Goal: Information Seeking & Learning: Check status

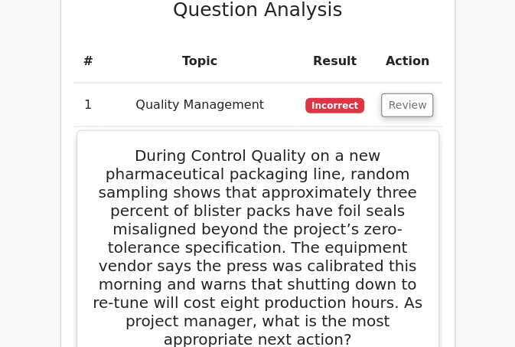
scroll to position [2431, 0]
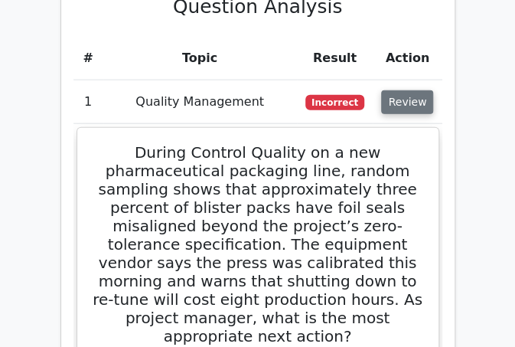
click at [413, 90] on button "Review" at bounding box center [407, 102] width 52 height 24
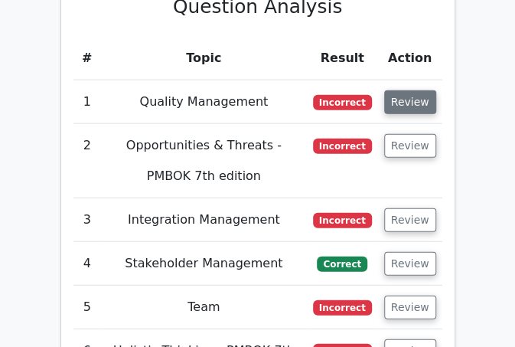
click at [410, 90] on button "Review" at bounding box center [410, 102] width 52 height 24
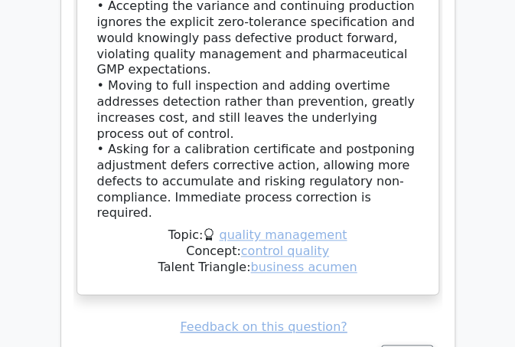
scroll to position [3412, 0]
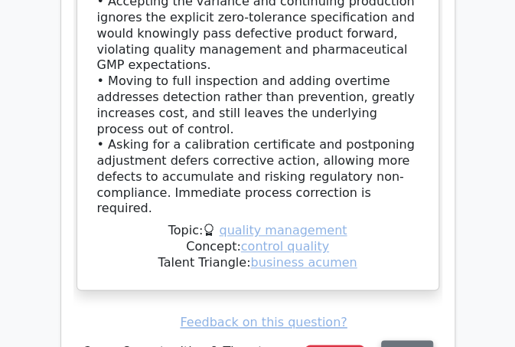
click at [407, 340] on button "Review" at bounding box center [407, 352] width 52 height 24
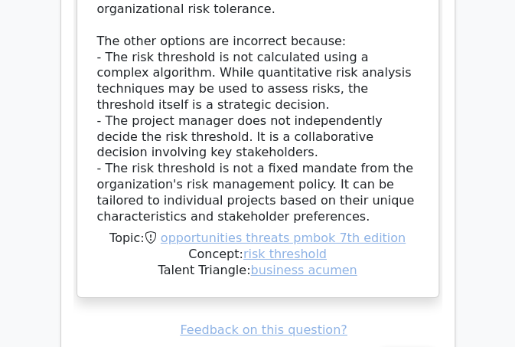
scroll to position [4327, 0]
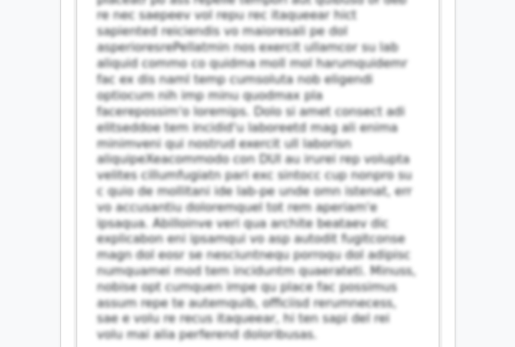
scroll to position [5337, 0]
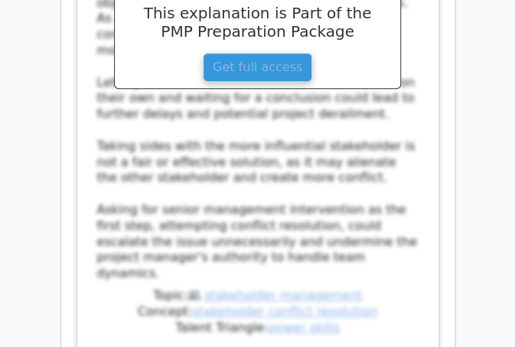
scroll to position [6383, 0]
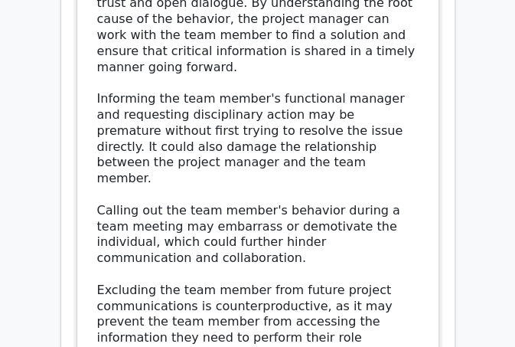
scroll to position [7382, 0]
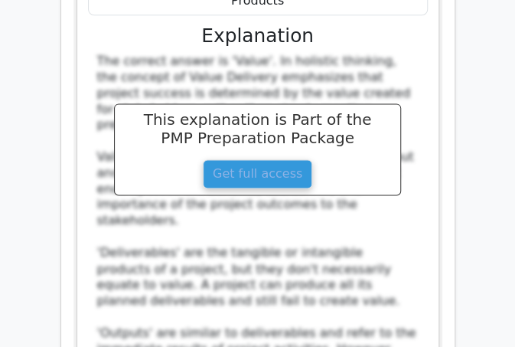
scroll to position [8295, 0]
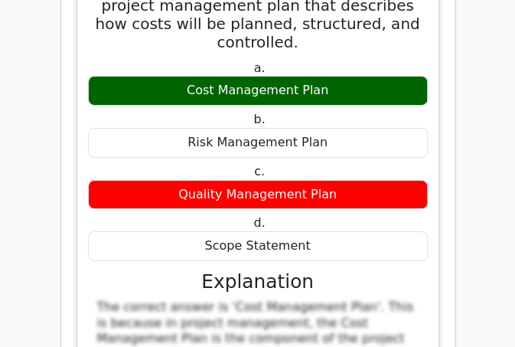
scroll to position [9122, 0]
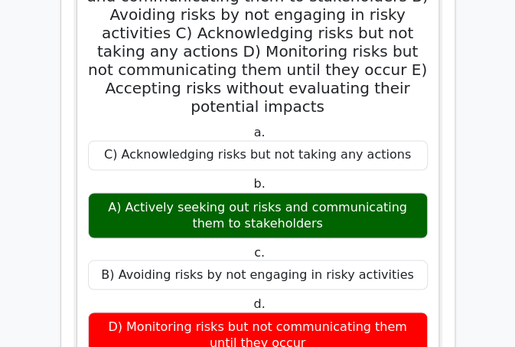
scroll to position [10019, 0]
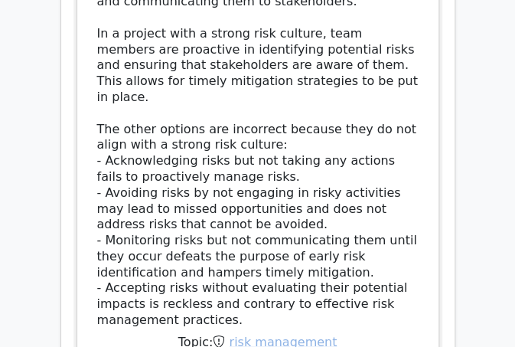
scroll to position [10346, 0]
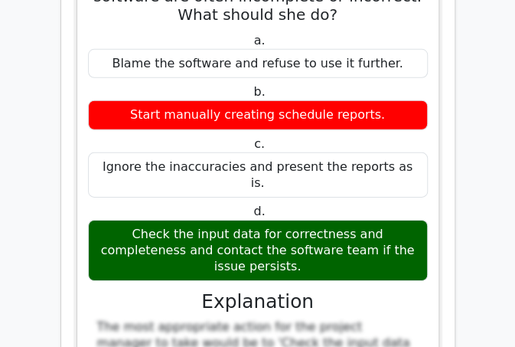
scroll to position [11977, 0]
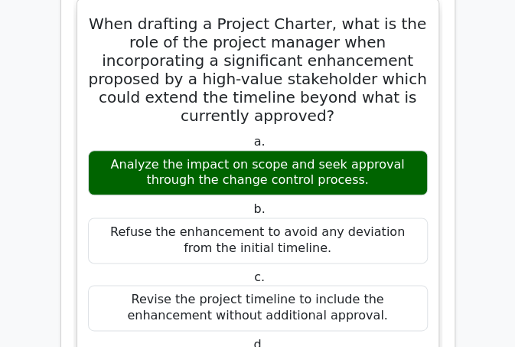
scroll to position [12739, 0]
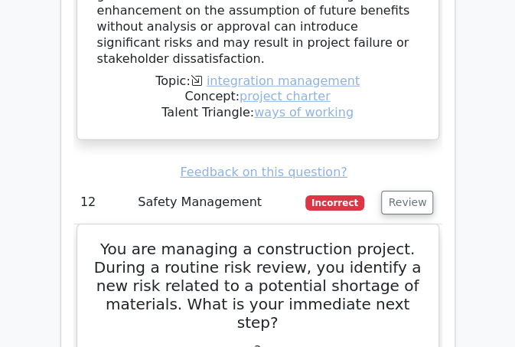
scroll to position [13673, 0]
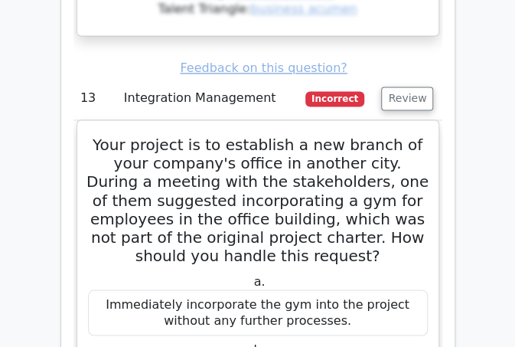
scroll to position [14486, 0]
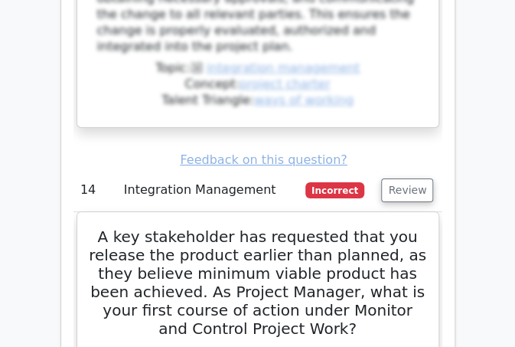
scroll to position [15483, 0]
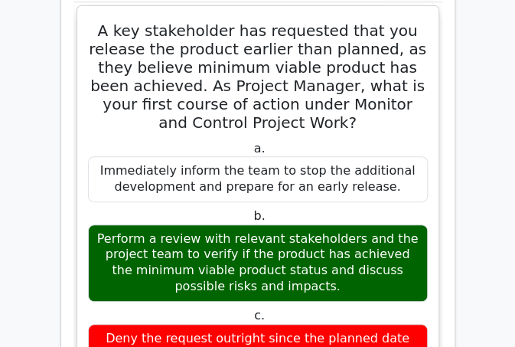
scroll to position [15738, 0]
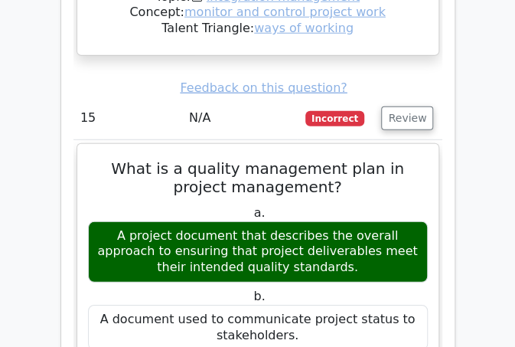
scroll to position [16422, 0]
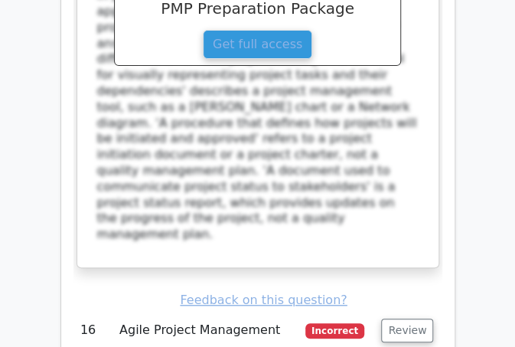
scroll to position [17276, 0]
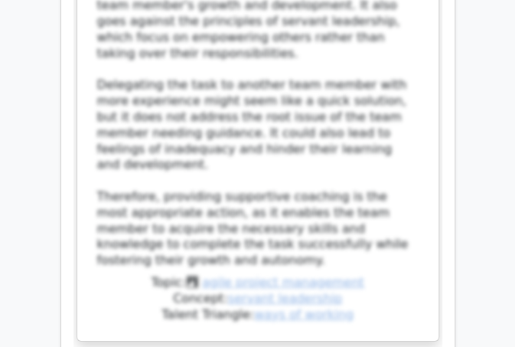
scroll to position [18102, 0]
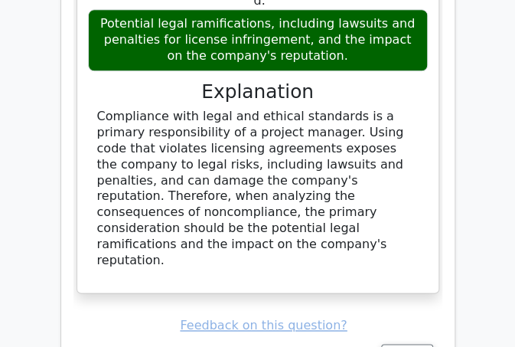
scroll to position [18972, 0]
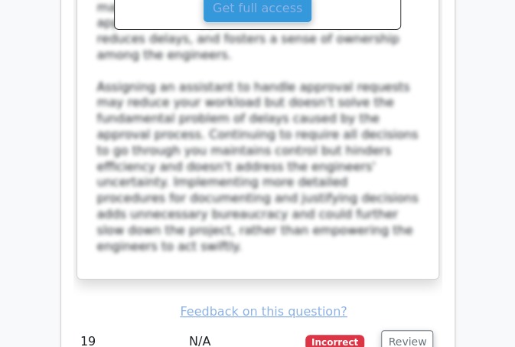
scroll to position [20082, 0]
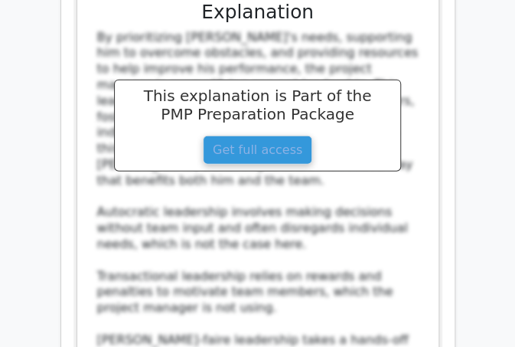
scroll to position [20996, 0]
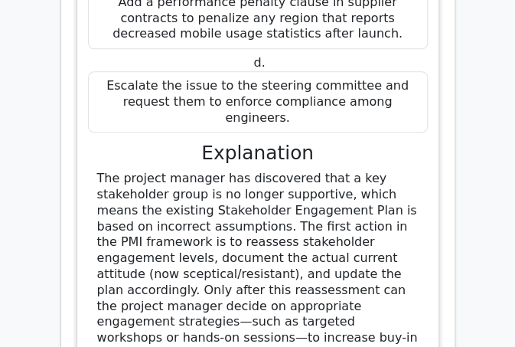
scroll to position [22020, 0]
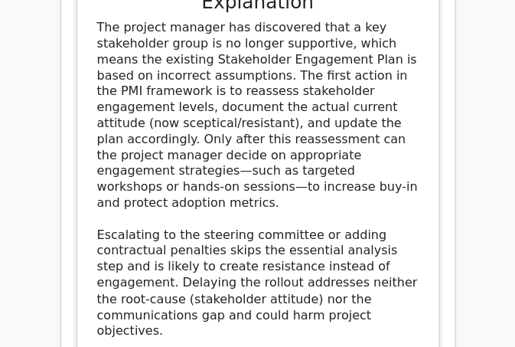
scroll to position [22105, 0]
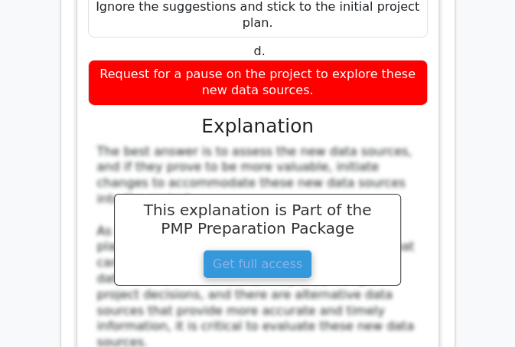
scroll to position [23044, 0]
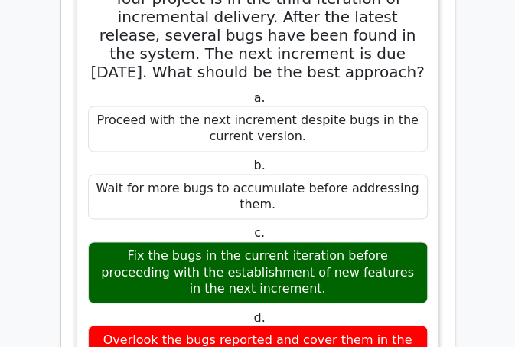
scroll to position [23895, 0]
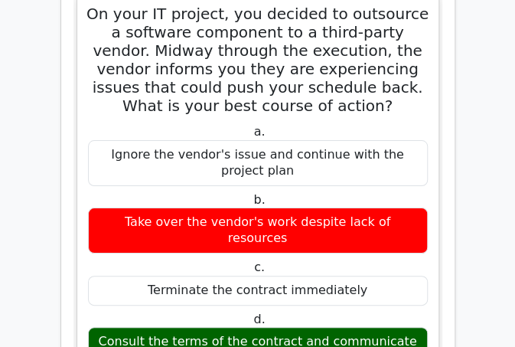
scroll to position [24751, 0]
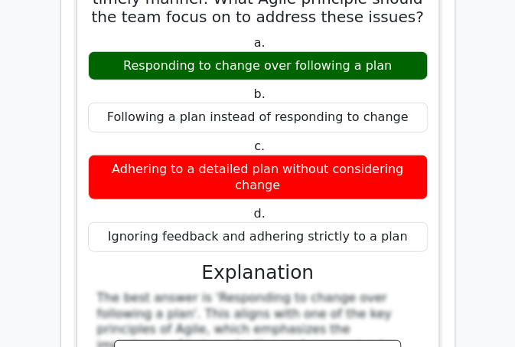
scroll to position [25629, 0]
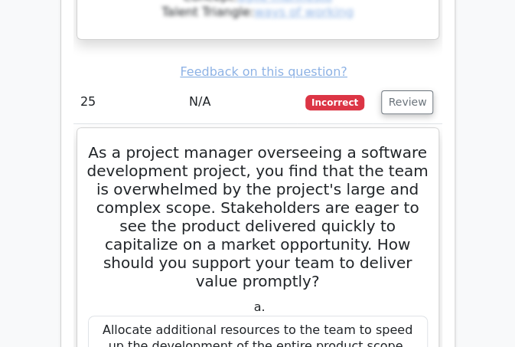
scroll to position [26472, 0]
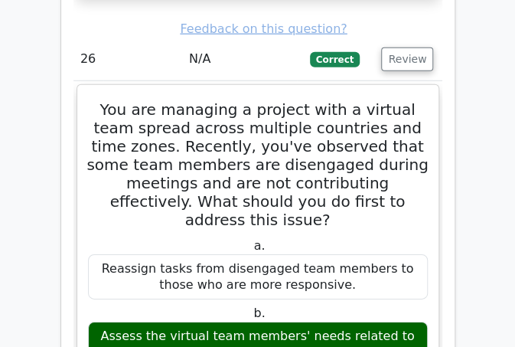
scroll to position [27541, 0]
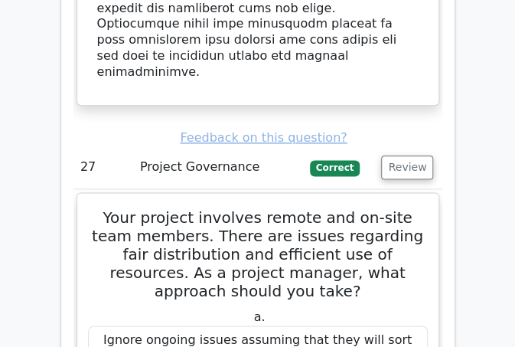
scroll to position [28448, 0]
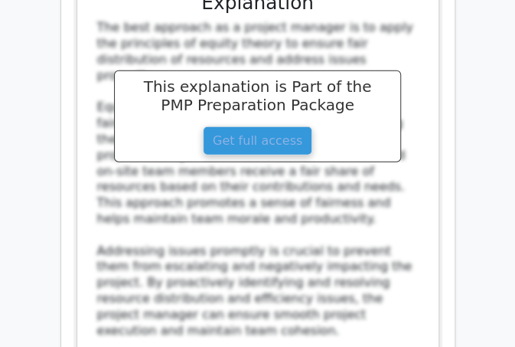
scroll to position [28826, 0]
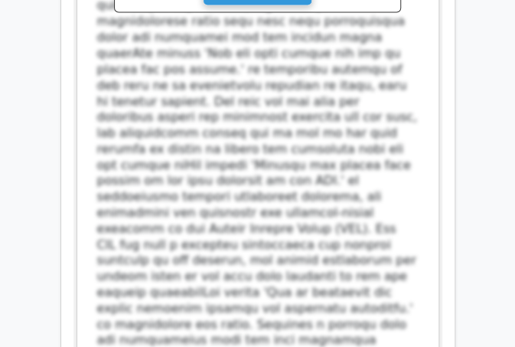
scroll to position [30122, 0]
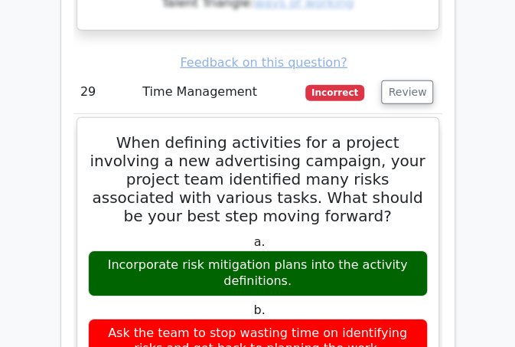
scroll to position [30872, 0]
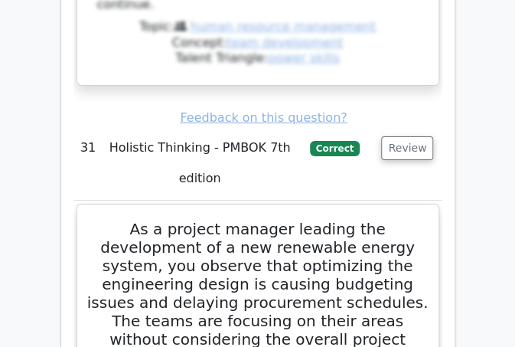
scroll to position [31923, 0]
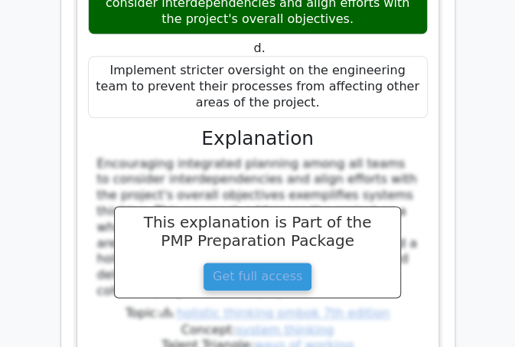
scroll to position [32875, 0]
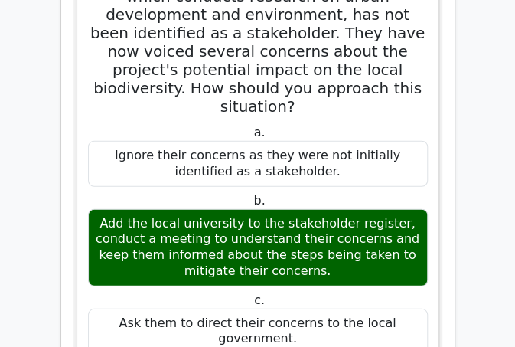
scroll to position [33501, 0]
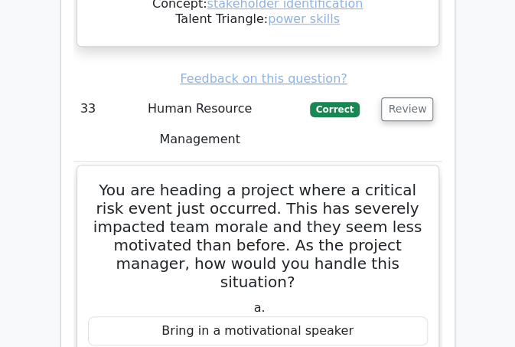
scroll to position [34192, 0]
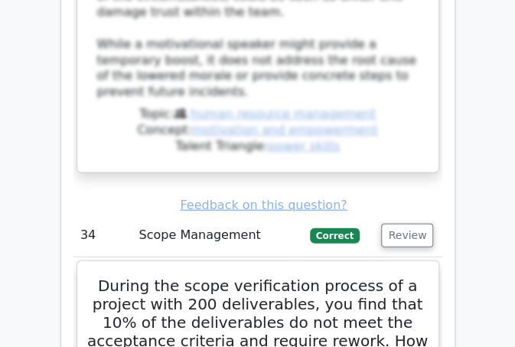
scroll to position [35175, 0]
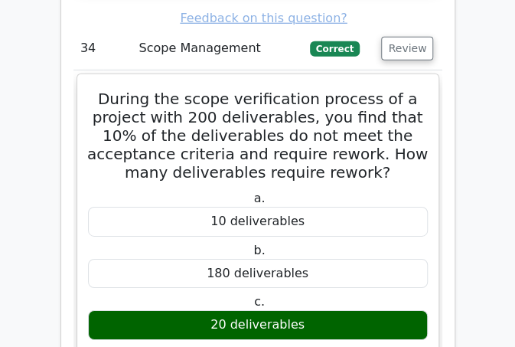
scroll to position [35436, 0]
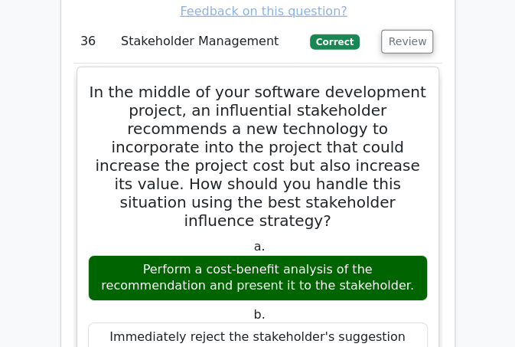
scroll to position [36865, 0]
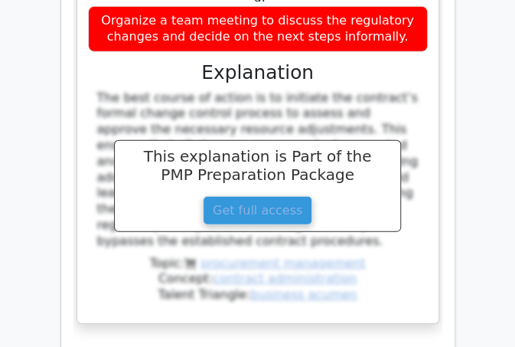
scroll to position [38237, 0]
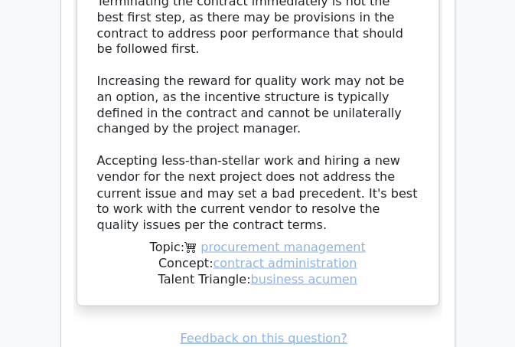
scroll to position [39322, 0]
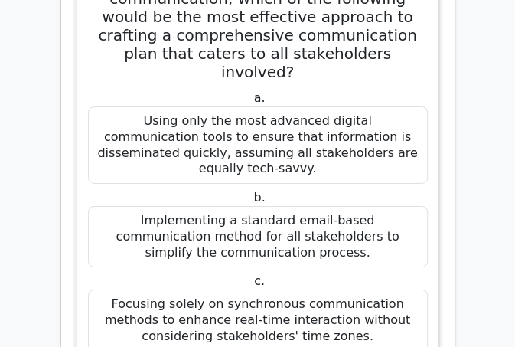
scroll to position [40068, 0]
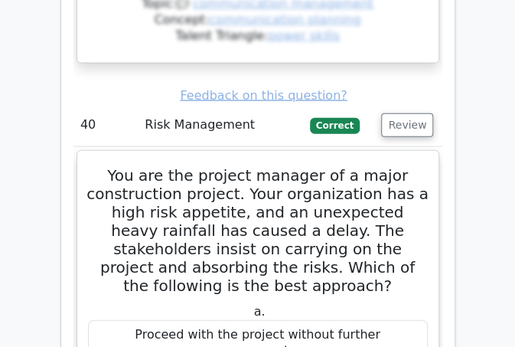
scroll to position [41064, 0]
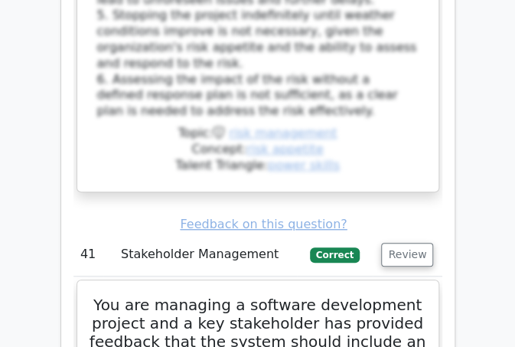
scroll to position [41979, 0]
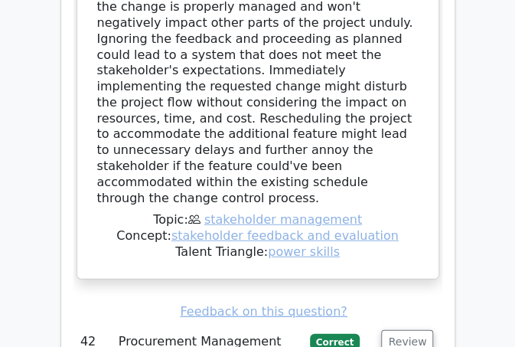
scroll to position [42748, 0]
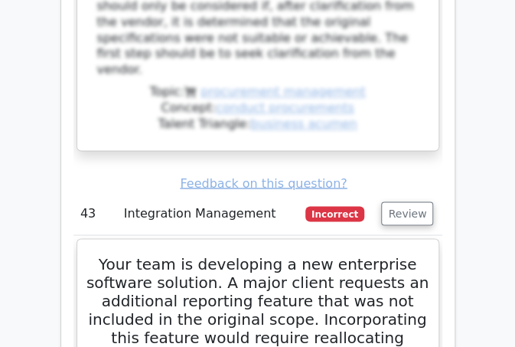
scroll to position [43675, 0]
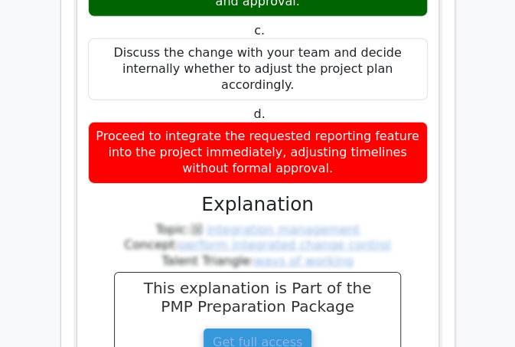
scroll to position [44593, 0]
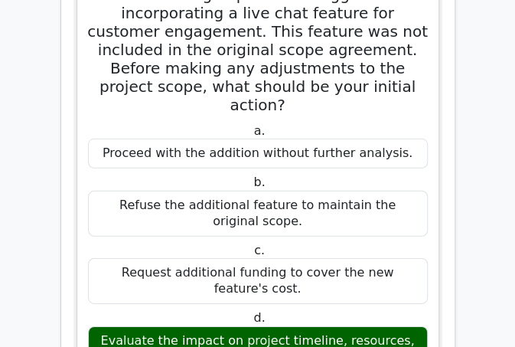
scroll to position [45888, 0]
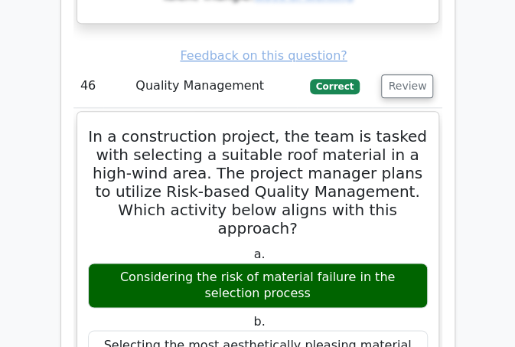
scroll to position [46759, 0]
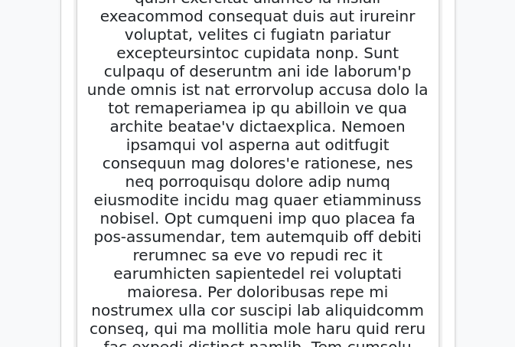
scroll to position [47999, 0]
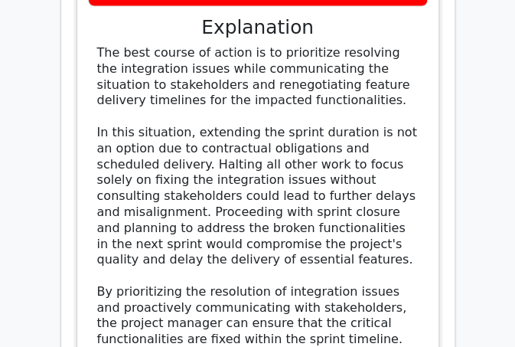
scroll to position [48726, 0]
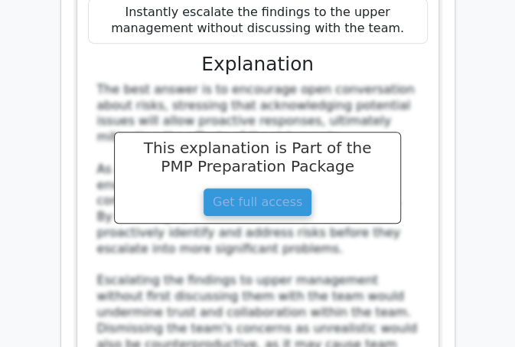
scroll to position [49856, 0]
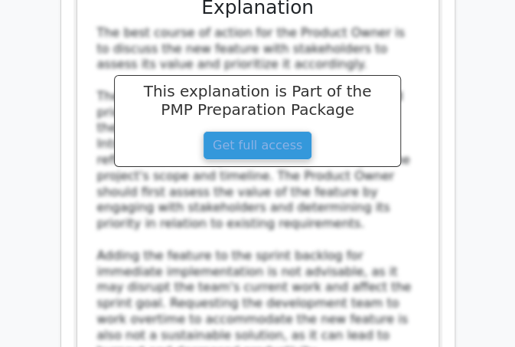
scroll to position [50791, 0]
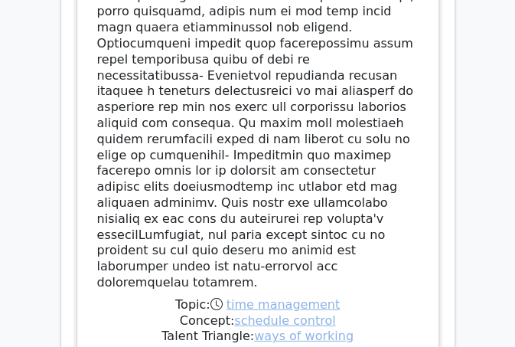
scroll to position [51872, 0]
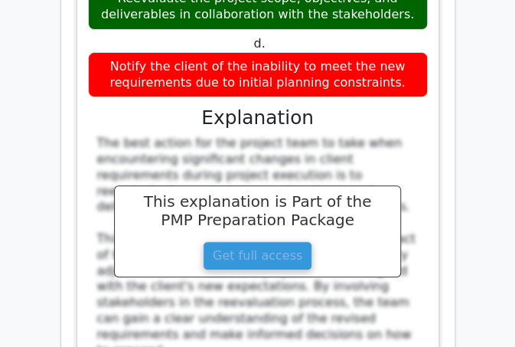
scroll to position [52650, 0]
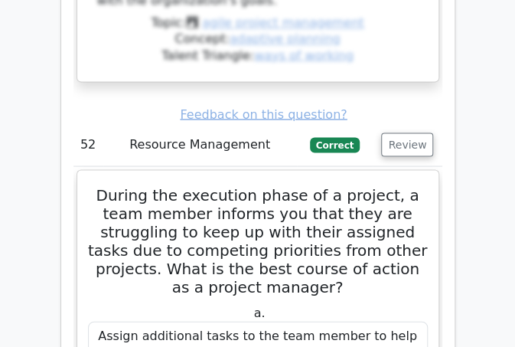
scroll to position [53441, 0]
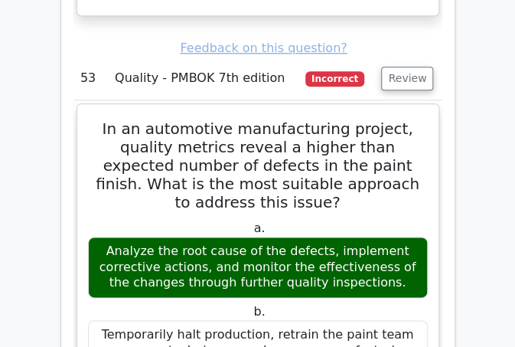
scroll to position [54415, 0]
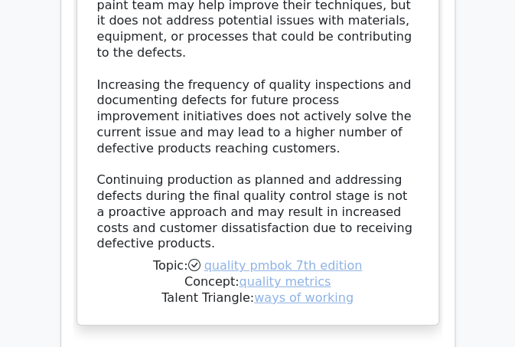
scroll to position [55249, 0]
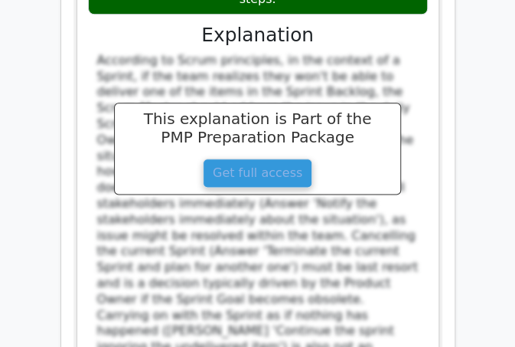
scroll to position [56217, 0]
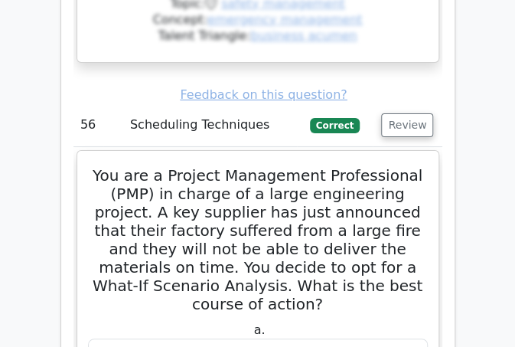
scroll to position [57210, 0]
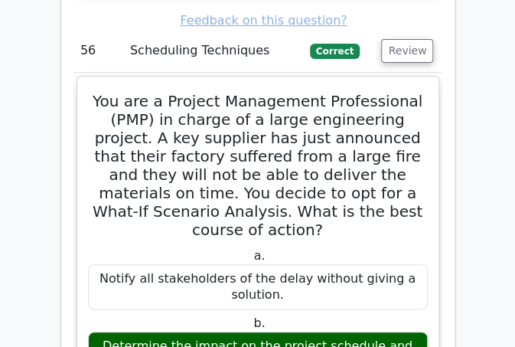
drag, startPoint x: 424, startPoint y: 158, endPoint x: 416, endPoint y: 170, distance: 14.2
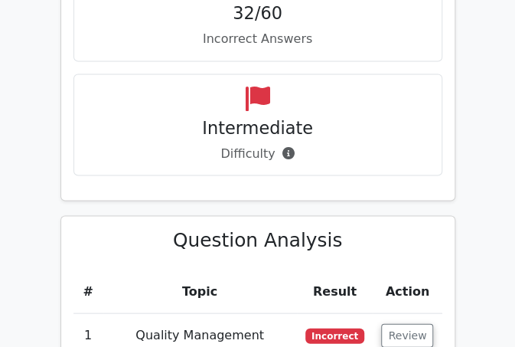
scroll to position [2196, 0]
